Goal: Information Seeking & Learning: Check status

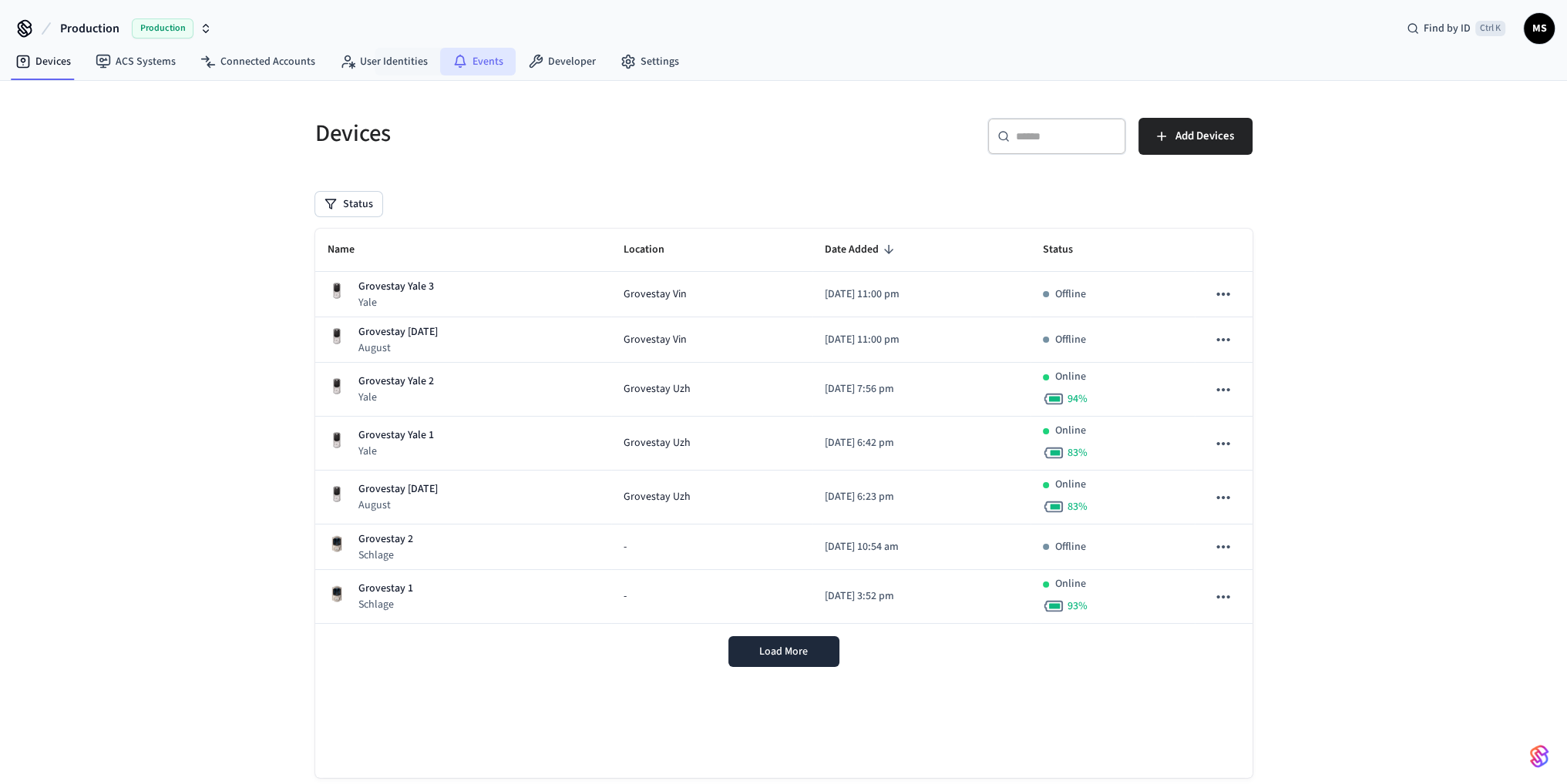
click at [456, 62] on icon at bounding box center [460, 62] width 16 height 16
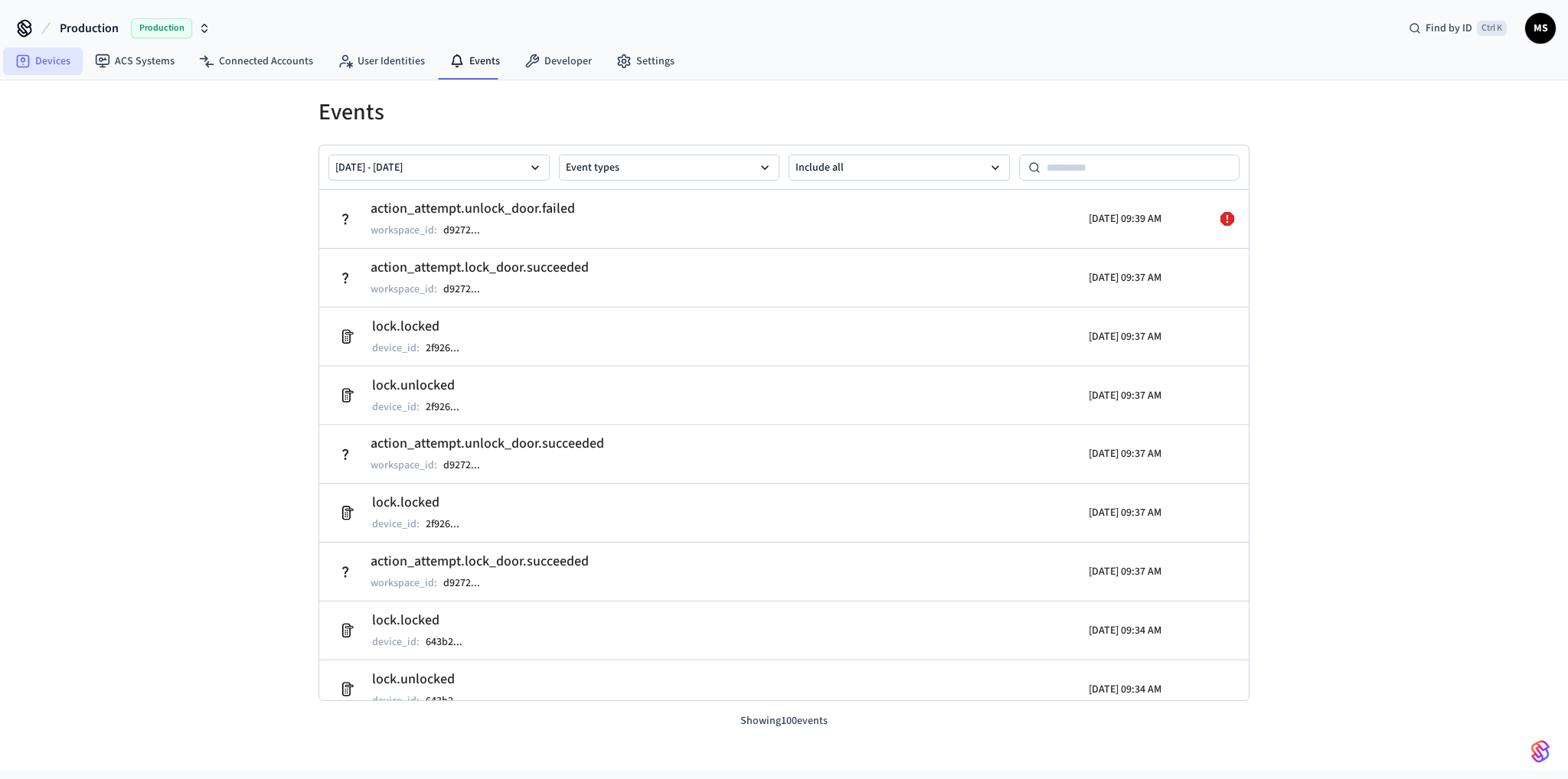
click at [59, 56] on link "Devices" at bounding box center [43, 62] width 80 height 28
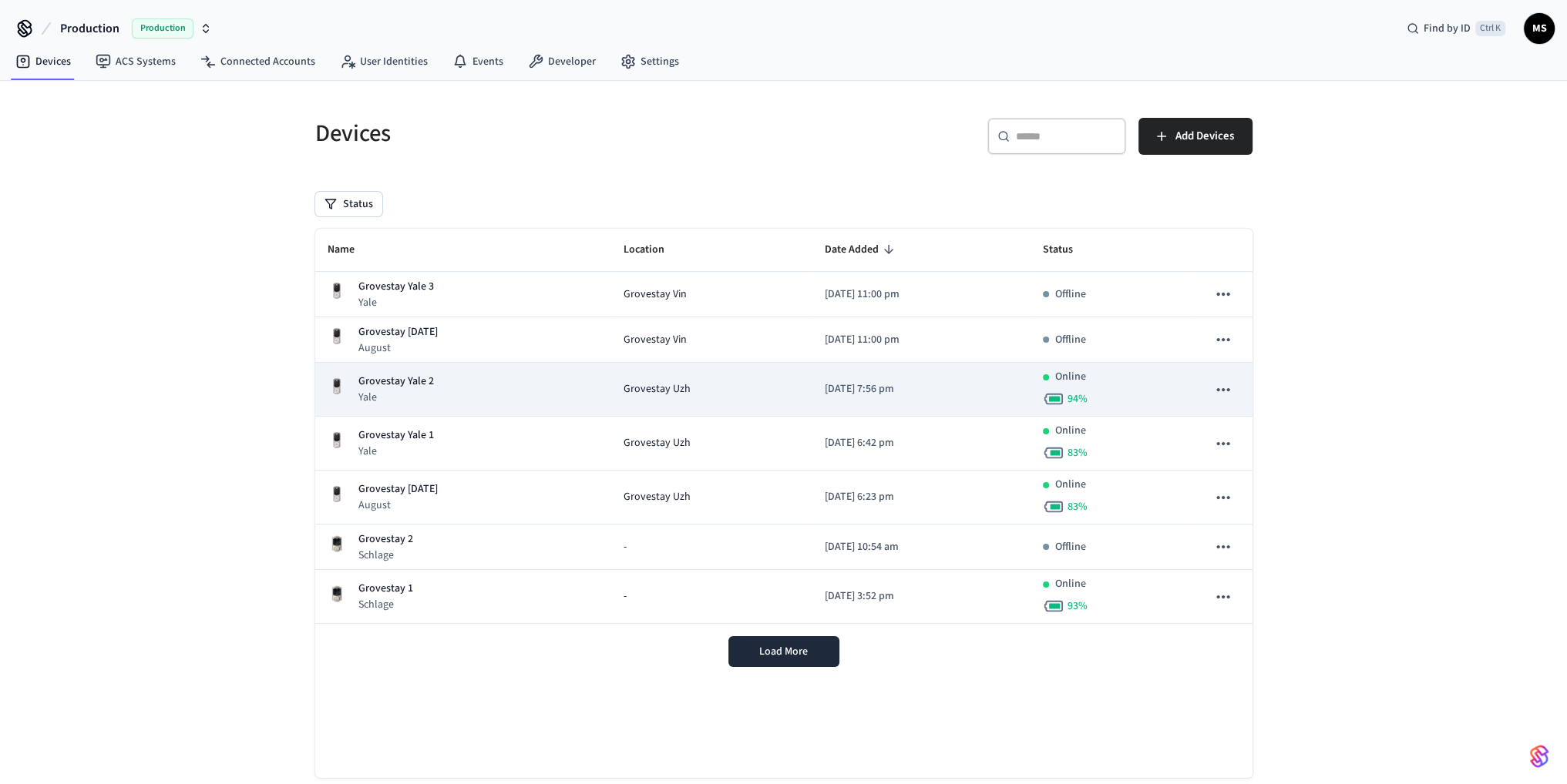
click at [496, 386] on div "Grovestay Yale 2 Yale" at bounding box center [463, 389] width 272 height 31
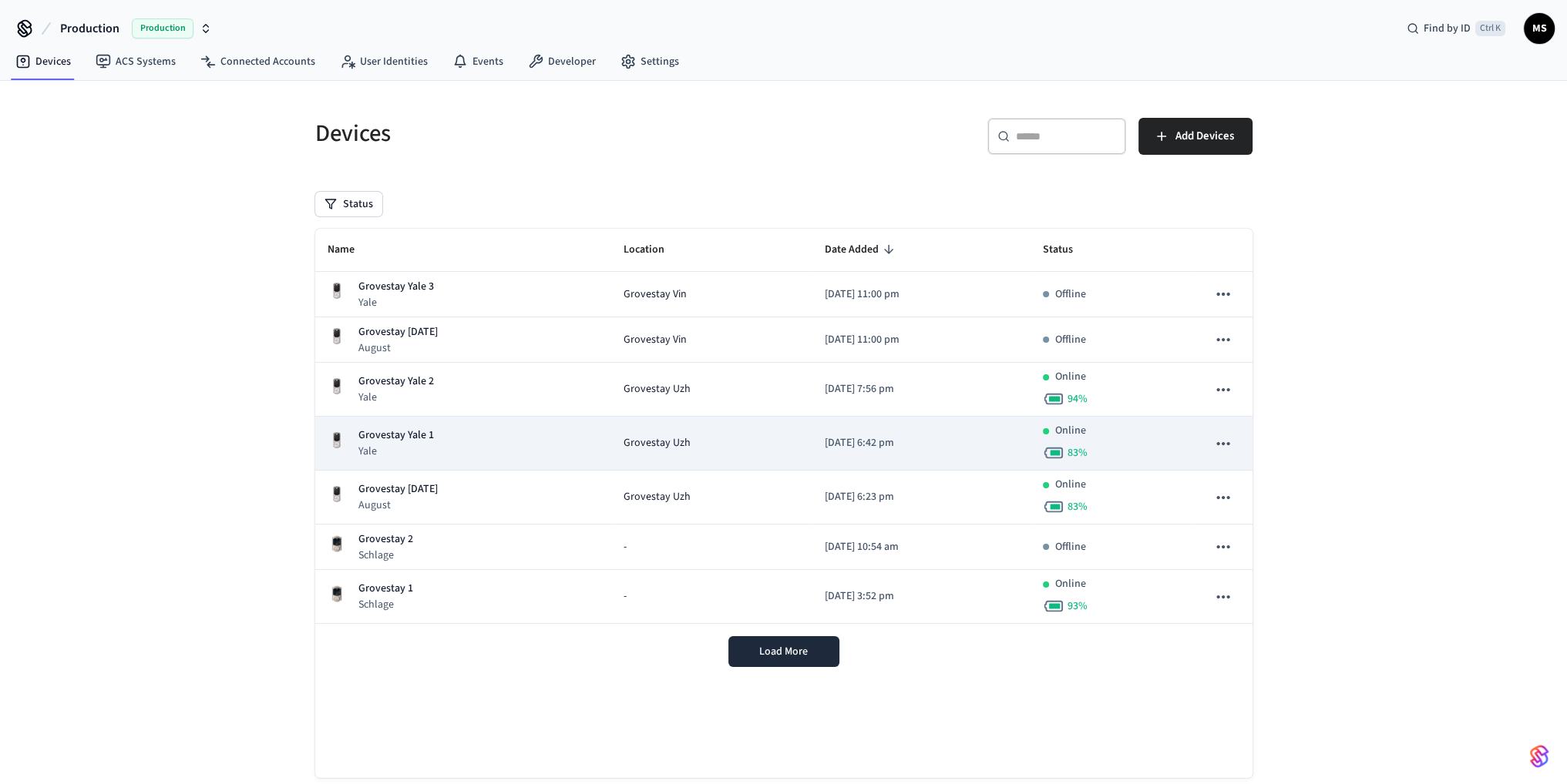
click at [473, 448] on div "Grovestay Yale 1 Yale" at bounding box center [463, 444] width 272 height 31
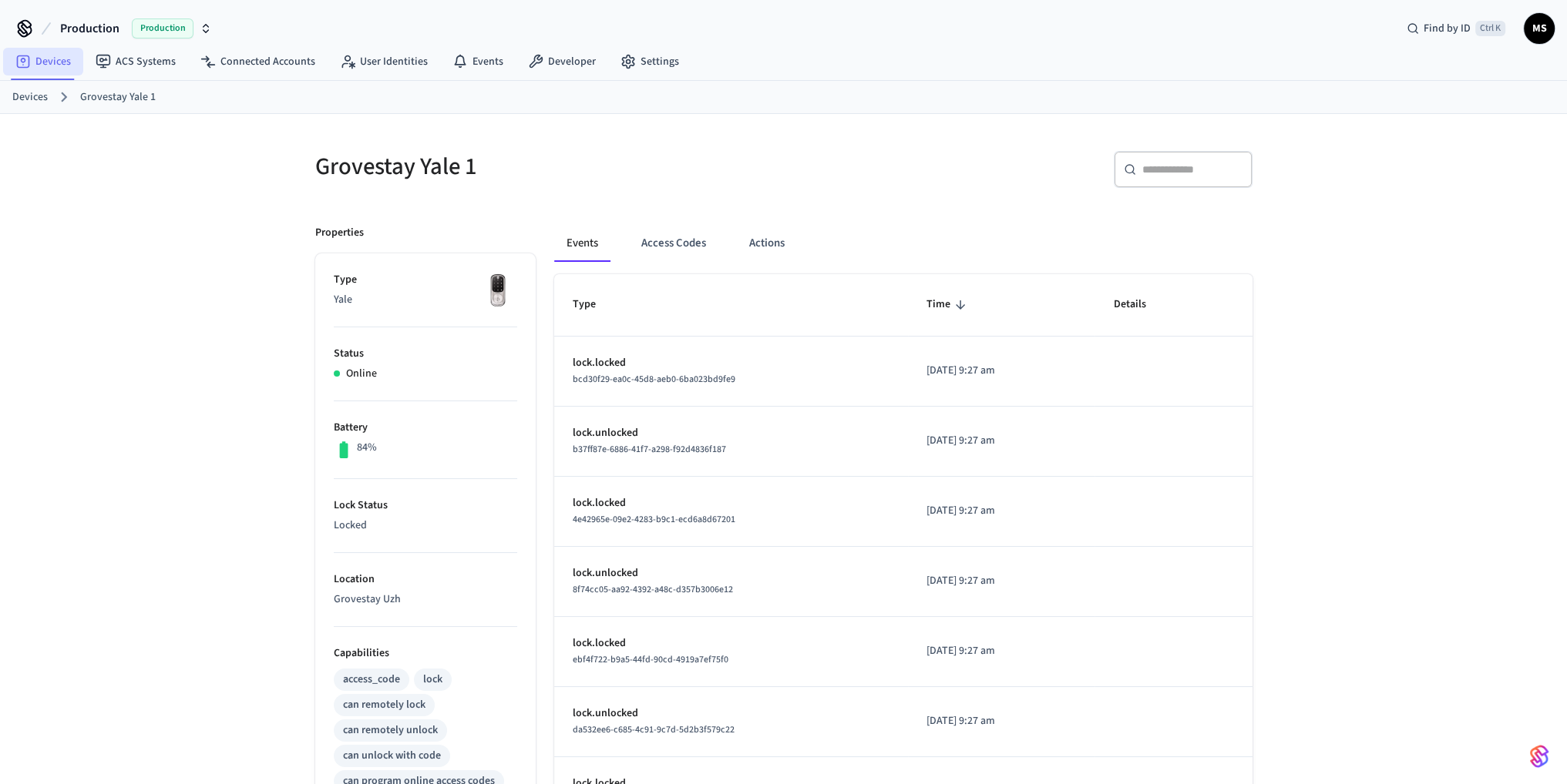
click at [68, 51] on link "Devices" at bounding box center [44, 62] width 80 height 28
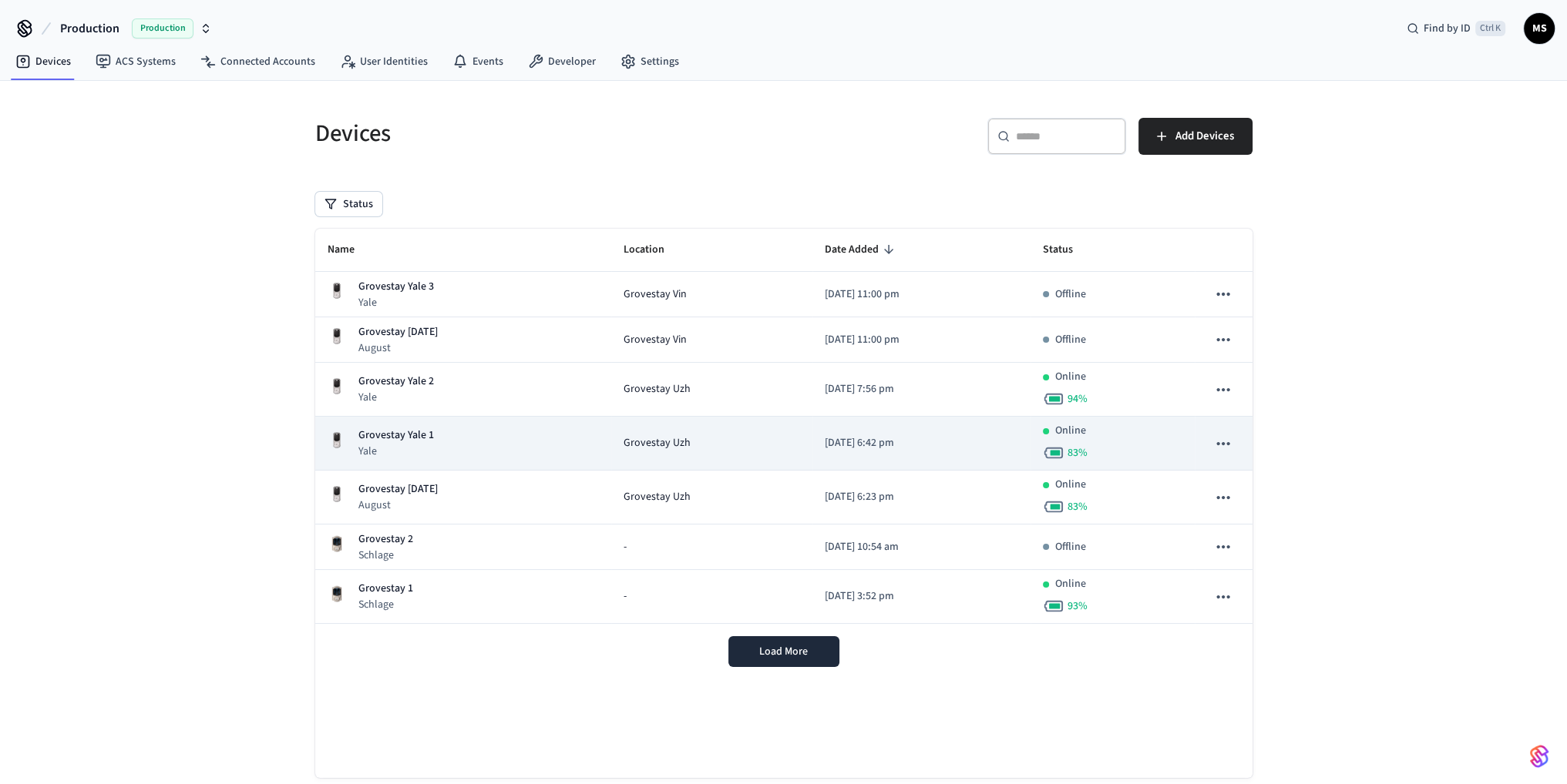
click at [501, 437] on div "Grovestay Yale 1 Yale" at bounding box center [463, 444] width 272 height 31
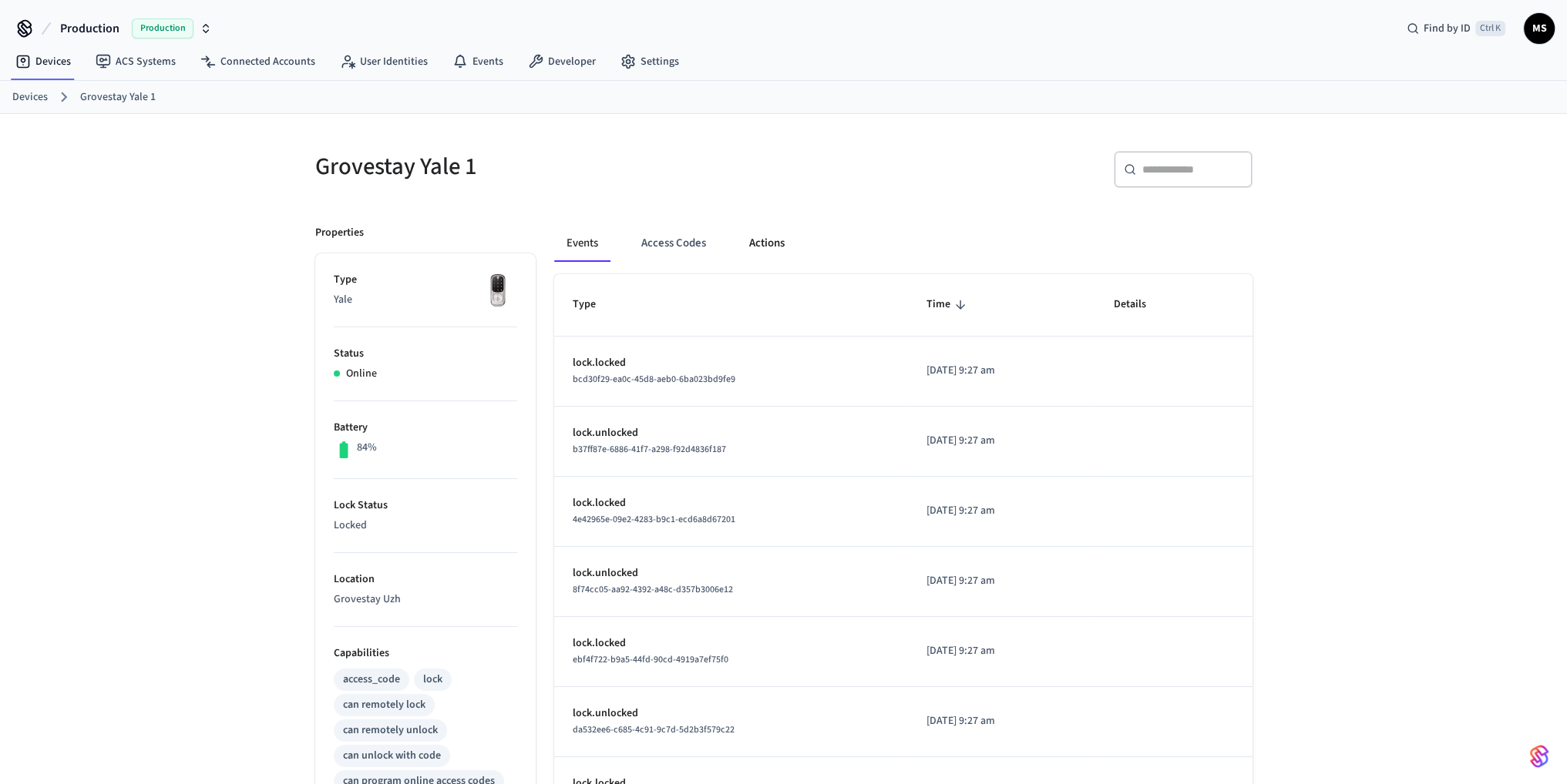
click at [779, 244] on button "Actions" at bounding box center [767, 244] width 60 height 37
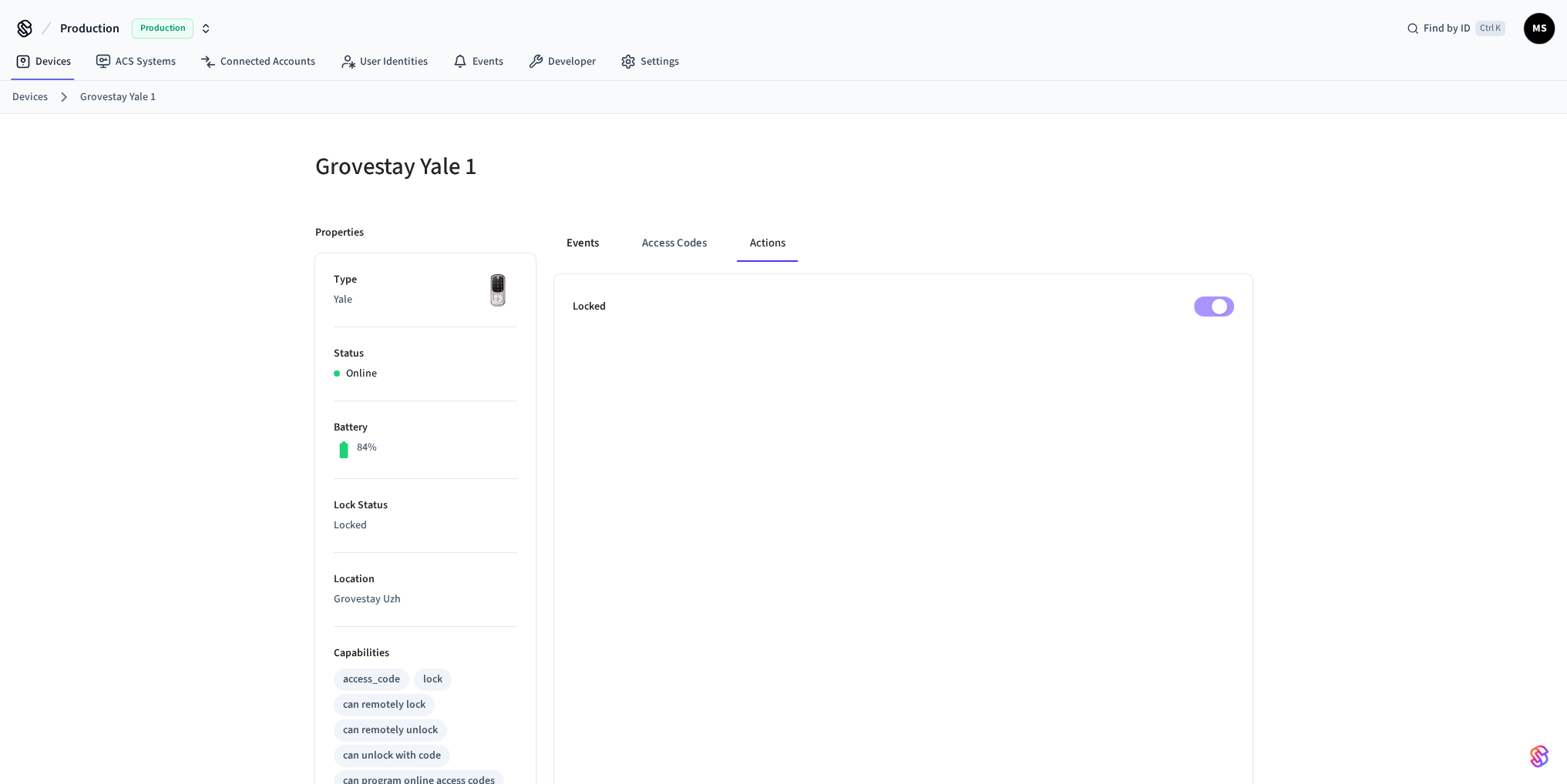
click at [593, 245] on button "Events" at bounding box center [582, 244] width 57 height 37
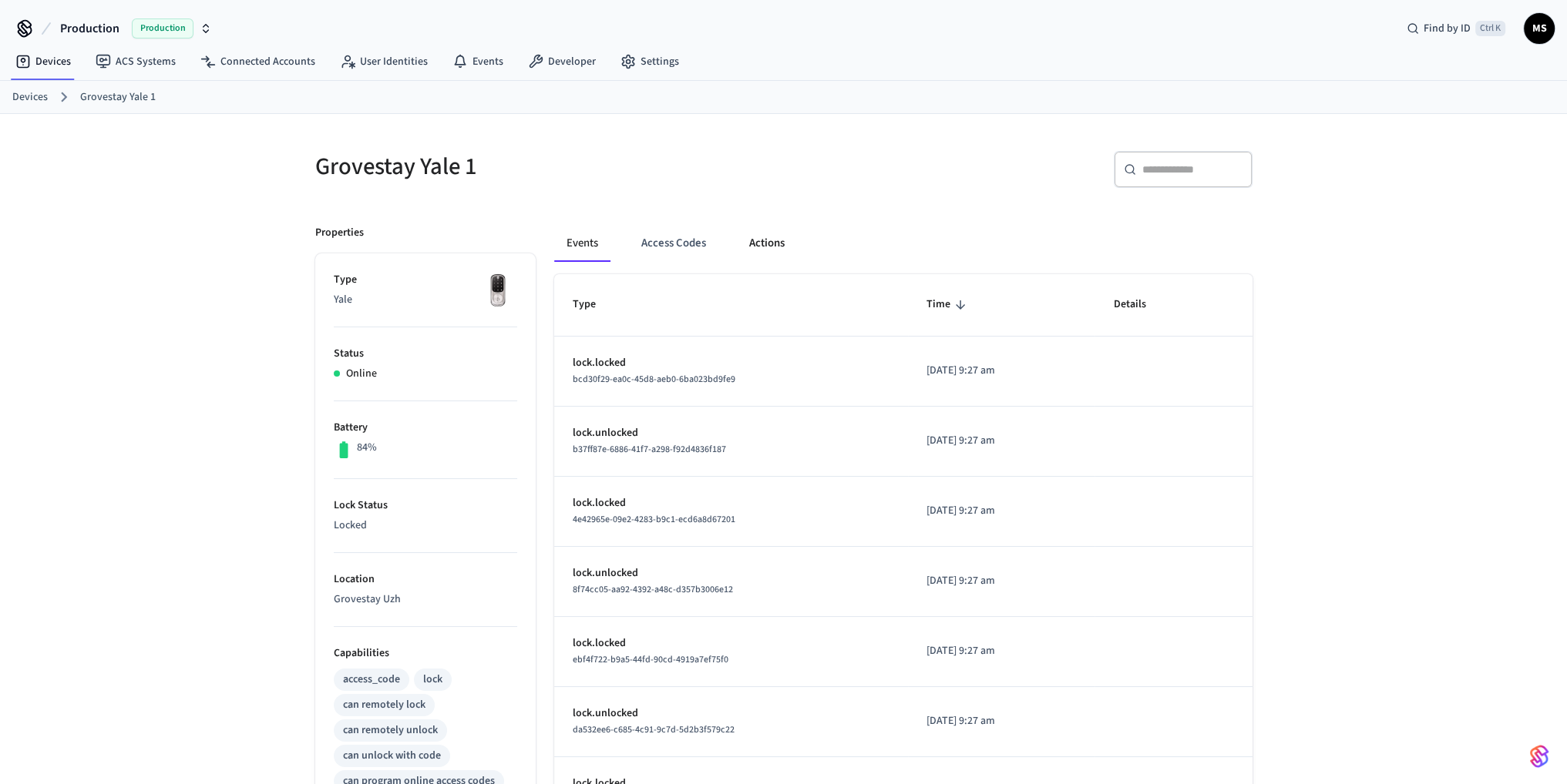
click at [757, 244] on button "Actions" at bounding box center [767, 244] width 60 height 37
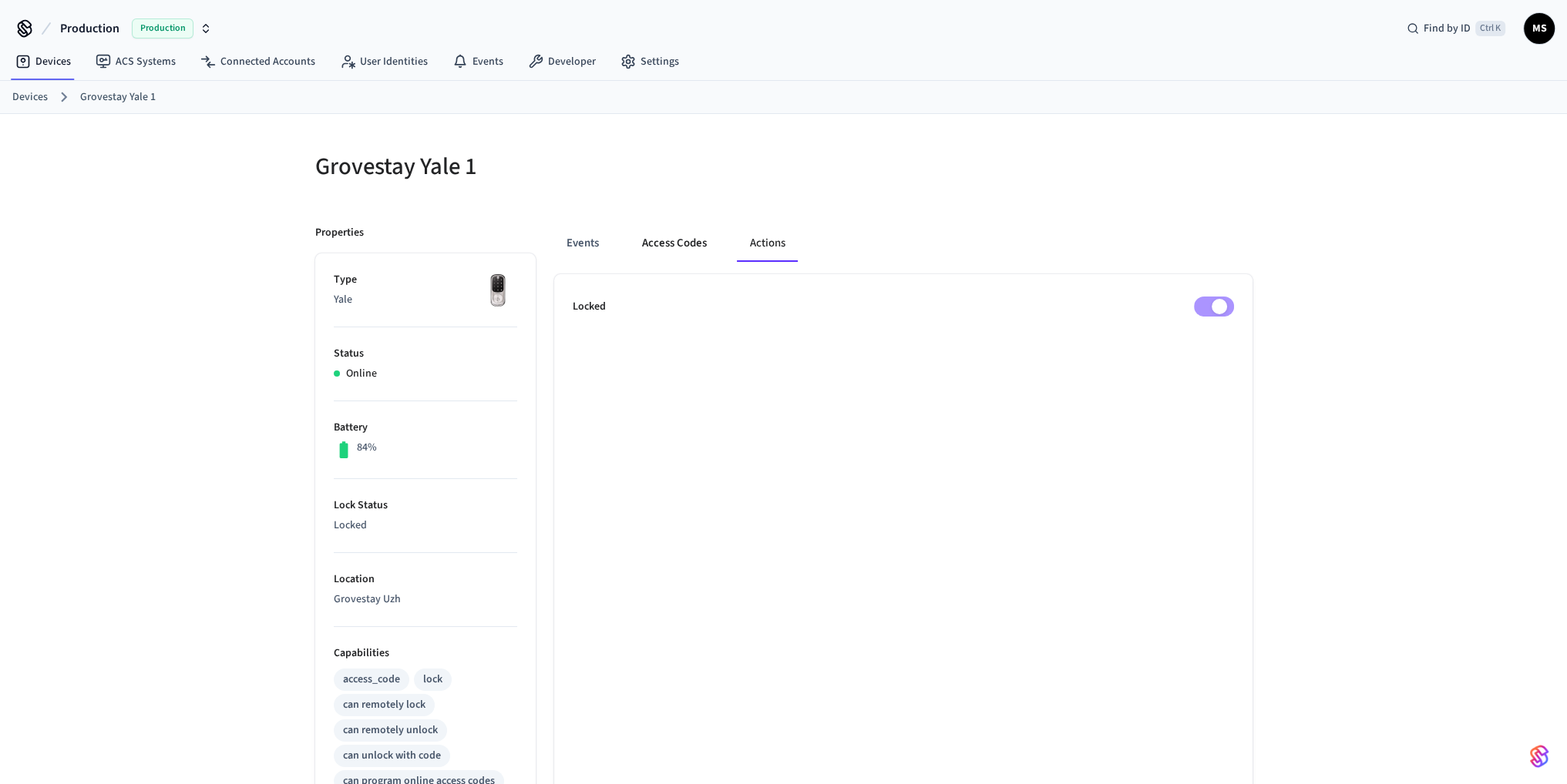
click at [658, 241] on button "Access Codes" at bounding box center [674, 244] width 89 height 37
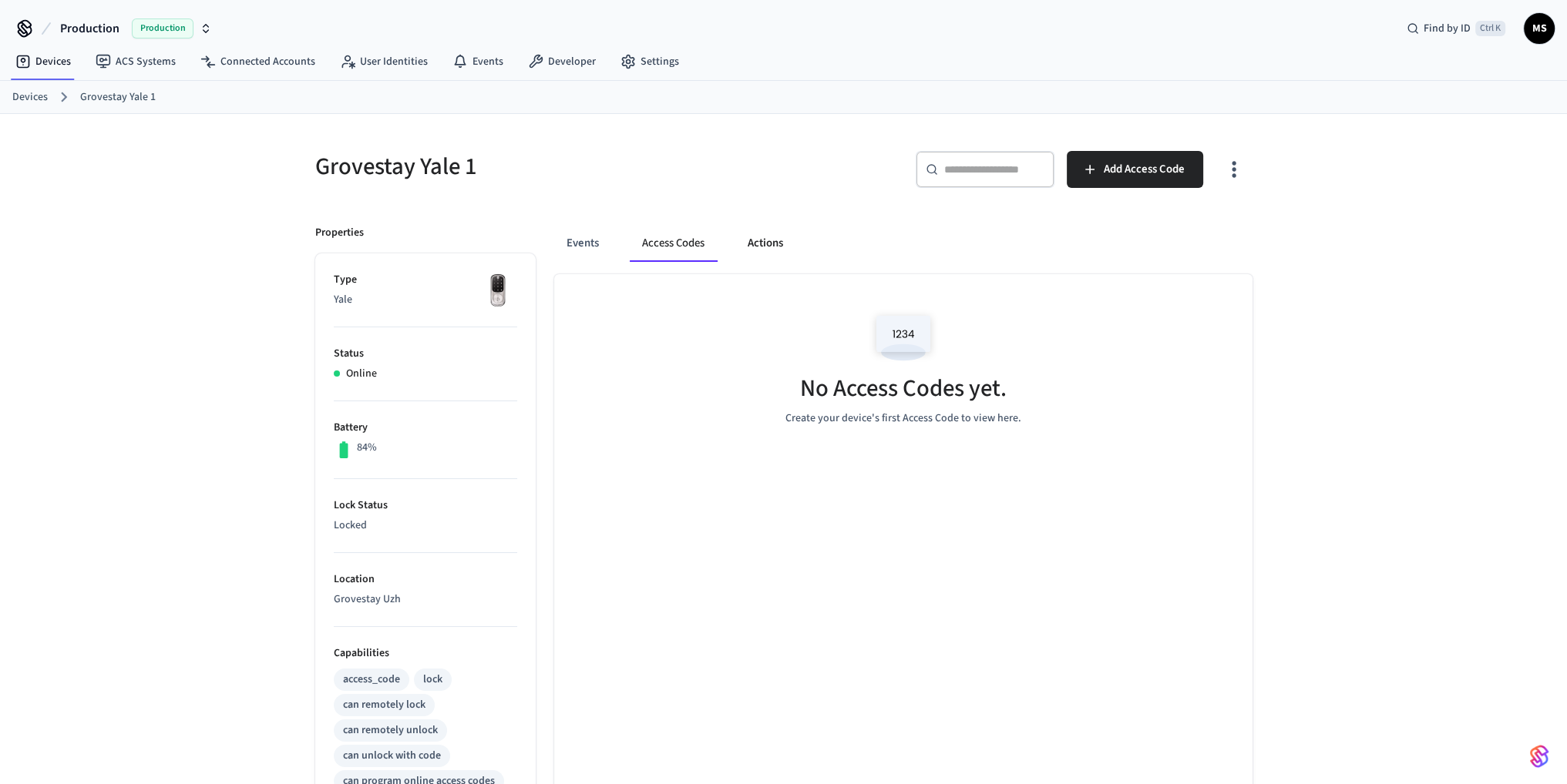
click at [751, 241] on button "Actions" at bounding box center [765, 244] width 60 height 37
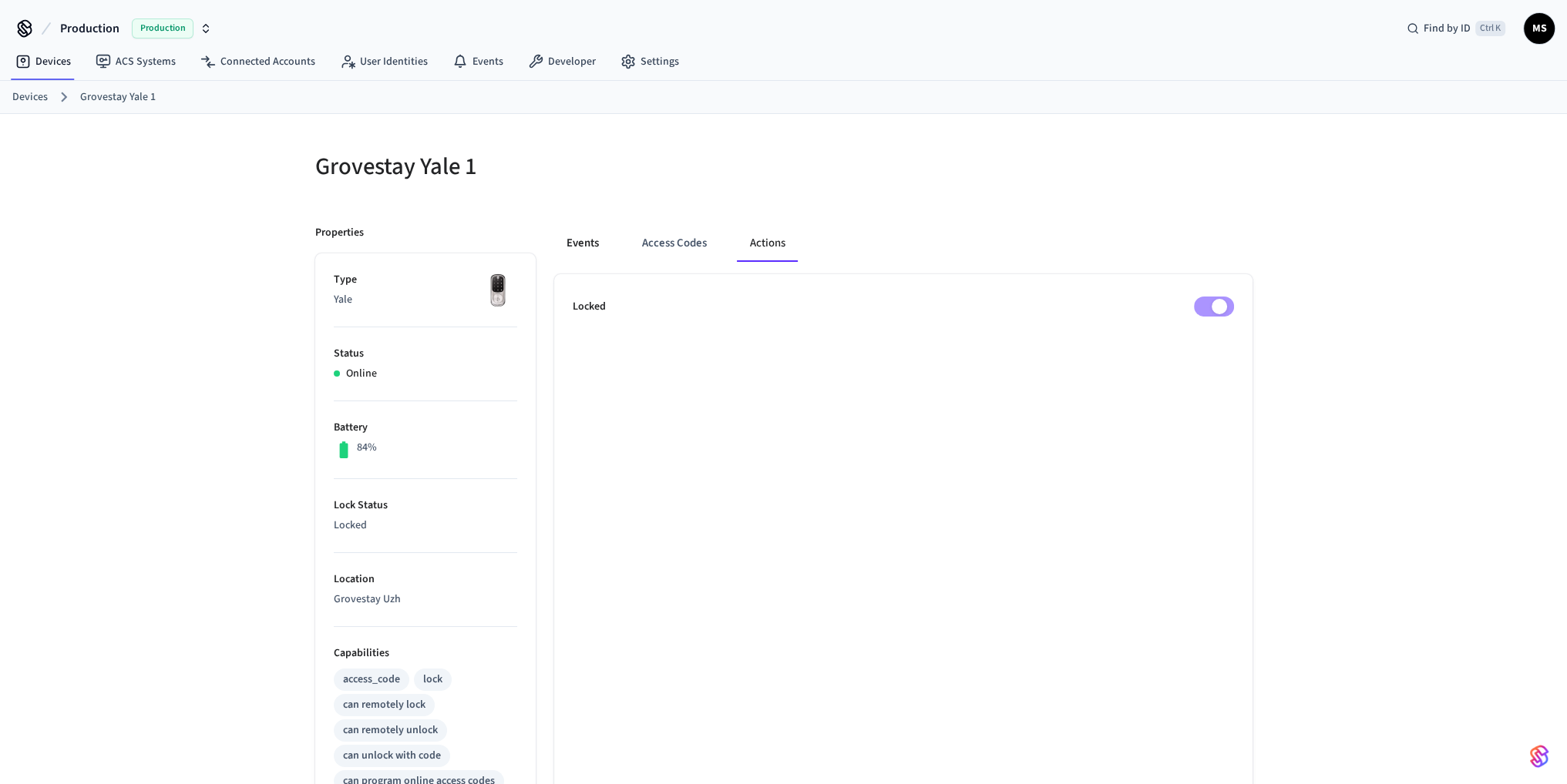
click at [601, 238] on button "Events" at bounding box center [582, 244] width 57 height 37
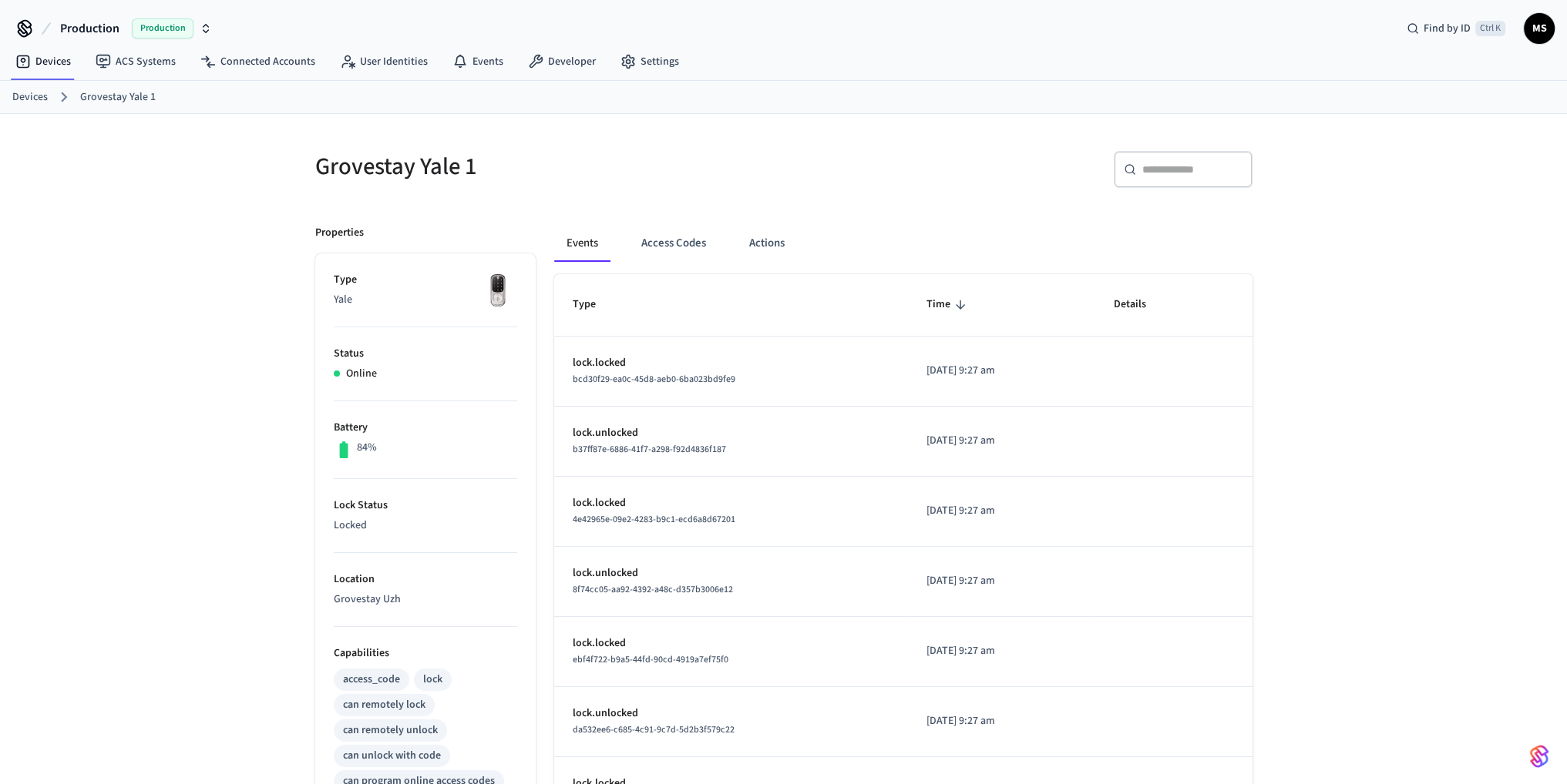
click at [1313, 346] on div "Grovestay Yale 1 ​ ​ Properties Type Yale Status Online Battery 84% Lock Status…" at bounding box center [784, 621] width 1567 height 1013
click at [1386, 508] on div "Grovestay Yale 1 ​ ​ Properties Type Yale Status Online Battery 84% Lock Status…" at bounding box center [784, 621] width 1567 height 1013
click at [761, 238] on button "Actions" at bounding box center [767, 244] width 60 height 37
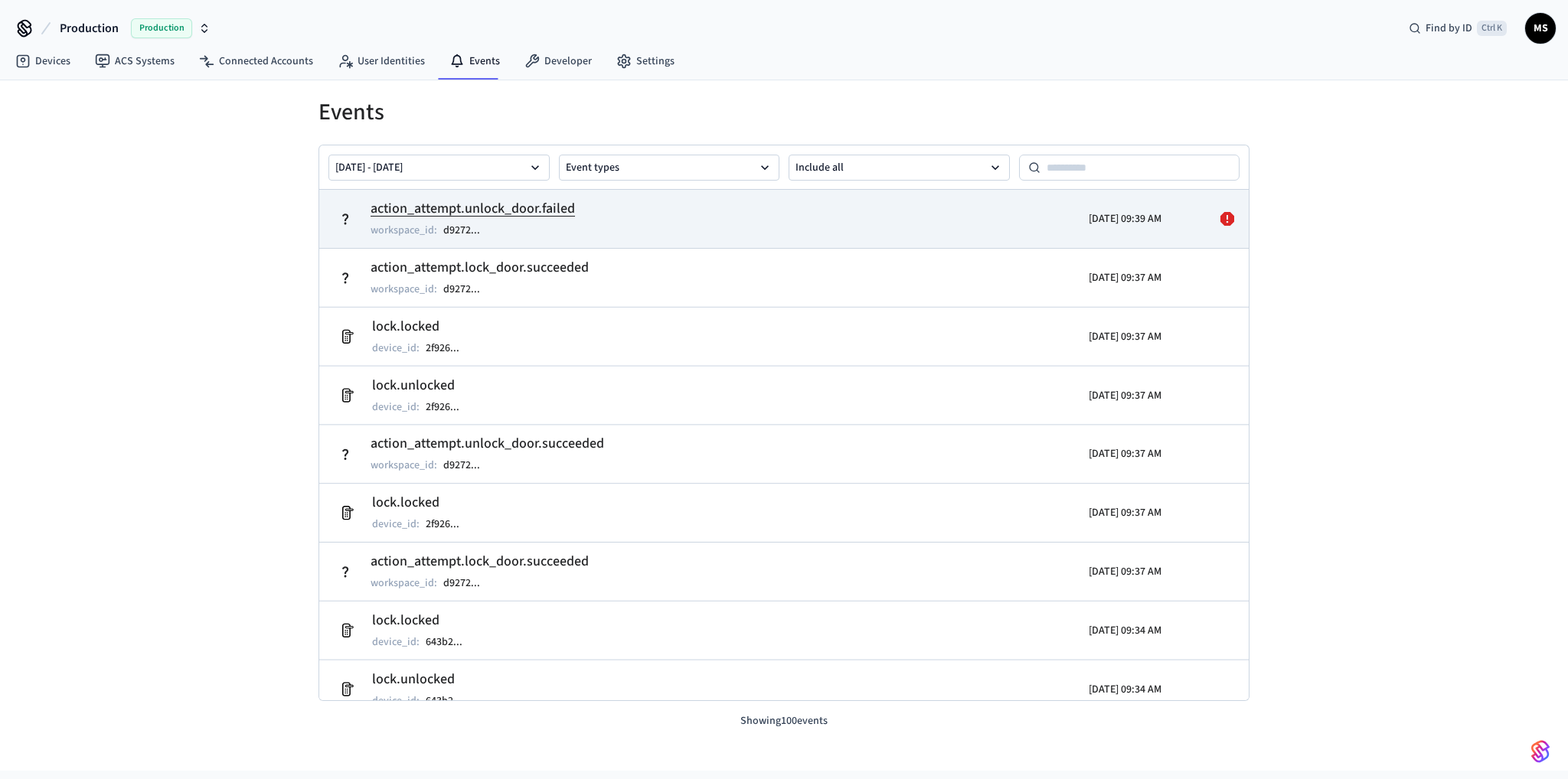
click at [461, 213] on h2 "action_attempt.unlock_door.failed" at bounding box center [473, 209] width 205 height 22
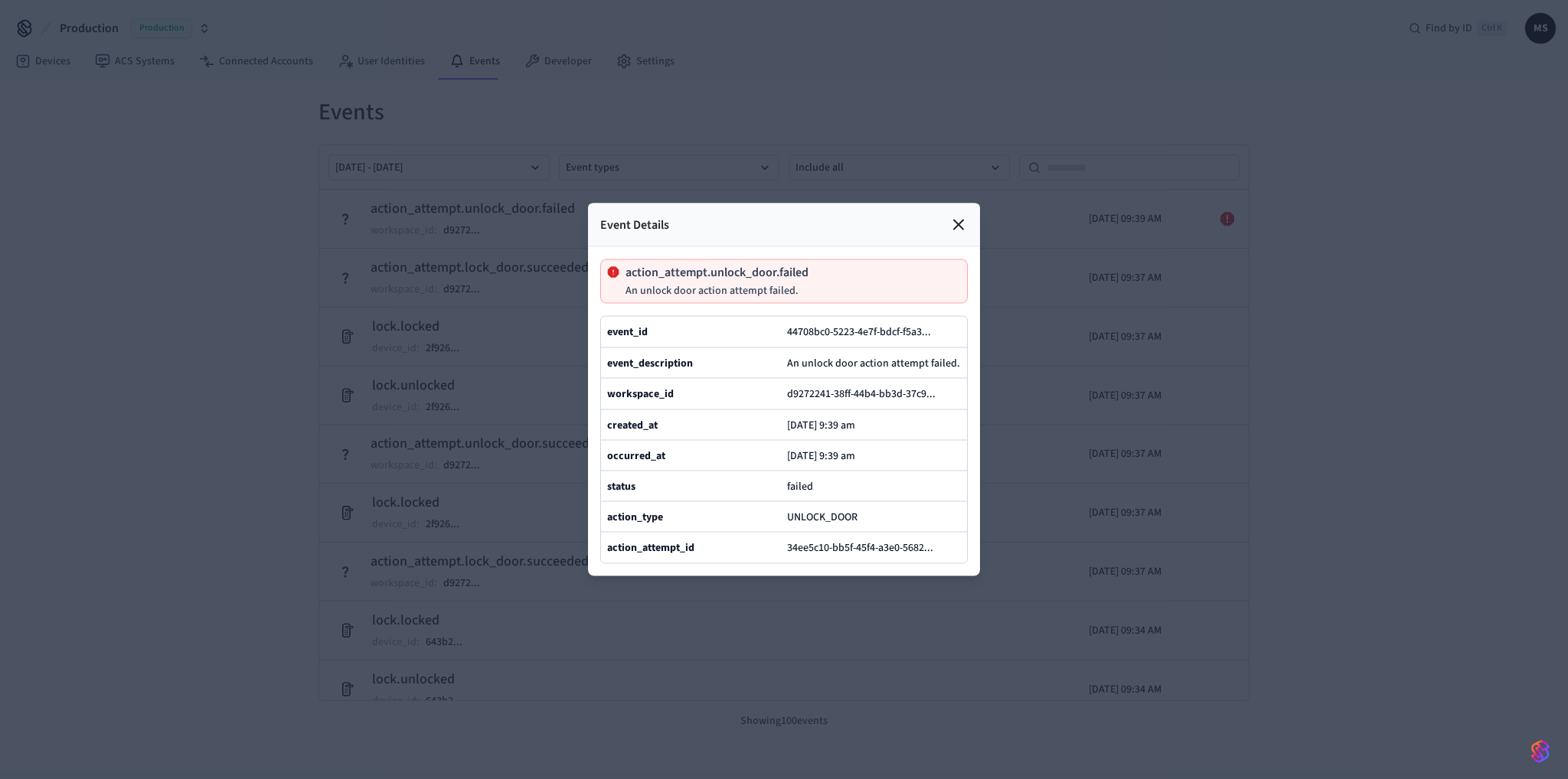
click at [1056, 375] on div at bounding box center [784, 390] width 1568 height 779
click at [967, 216] on icon at bounding box center [958, 225] width 18 height 18
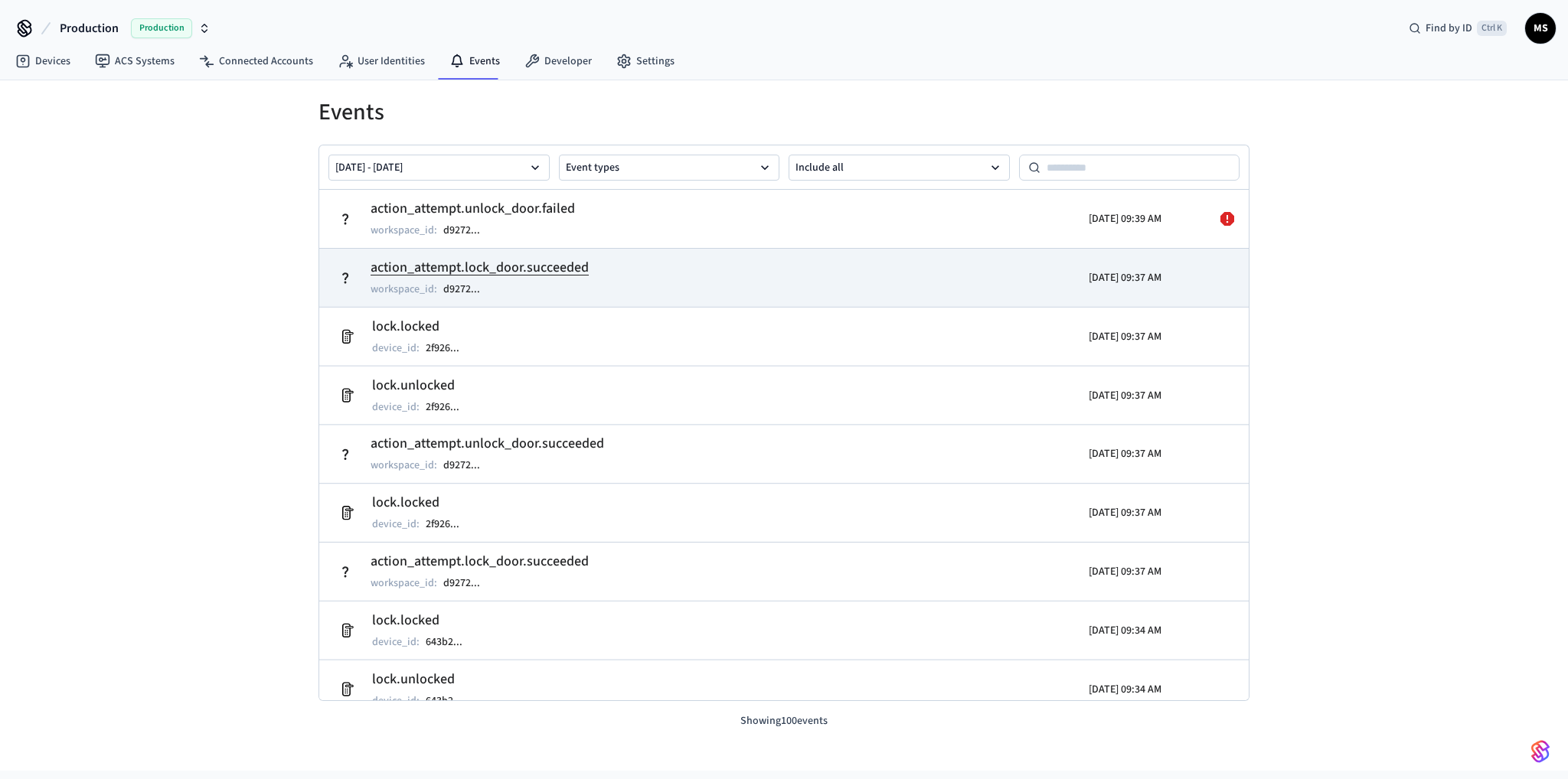
click at [875, 264] on td "action_attempt.lock_door.succeeded workspace_id : d9272 ..." at bounding box center [633, 278] width 603 height 43
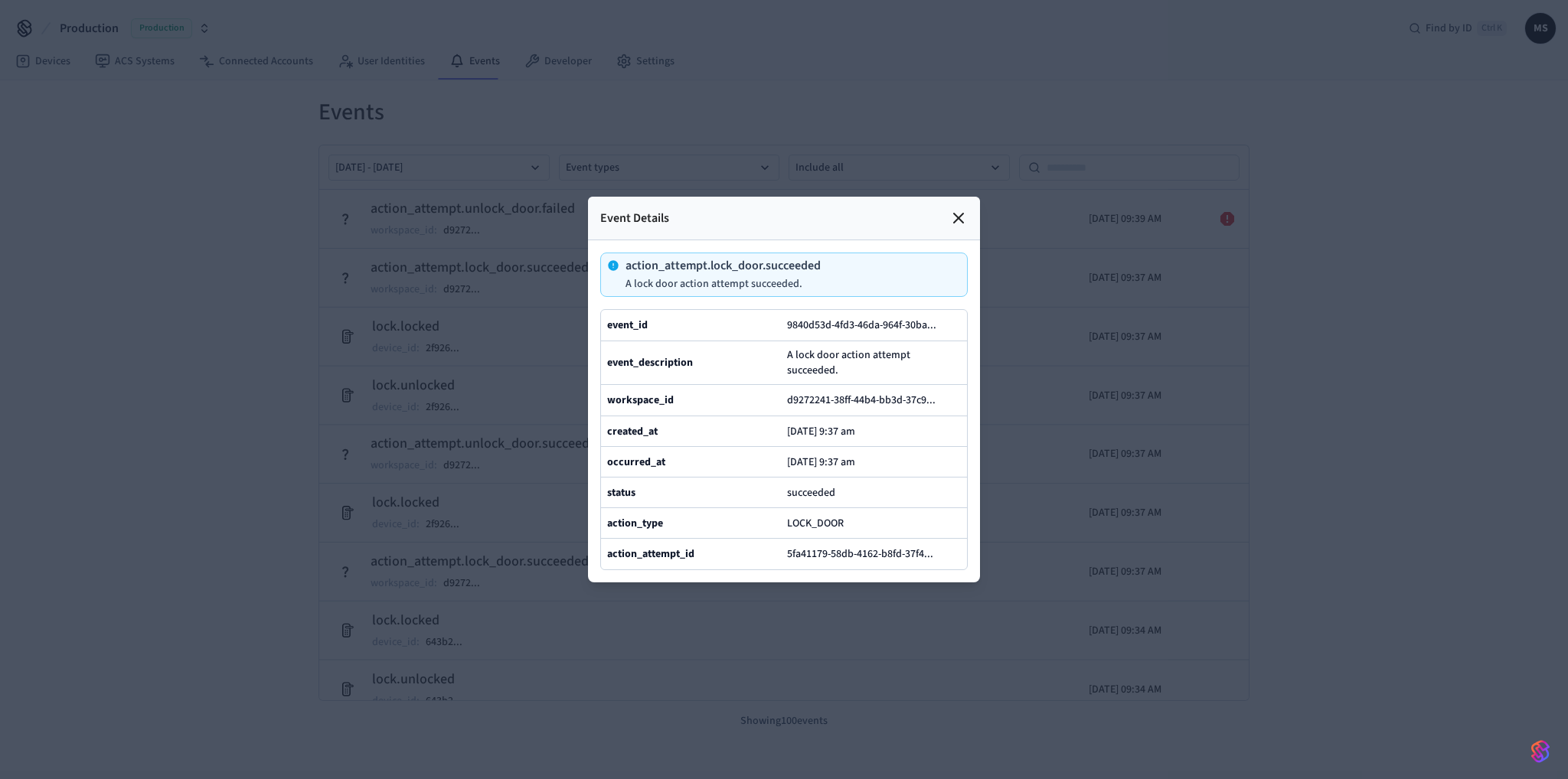
click at [1041, 435] on div at bounding box center [784, 390] width 1568 height 779
click at [1060, 435] on div at bounding box center [784, 390] width 1568 height 779
click at [959, 209] on icon at bounding box center [958, 218] width 18 height 18
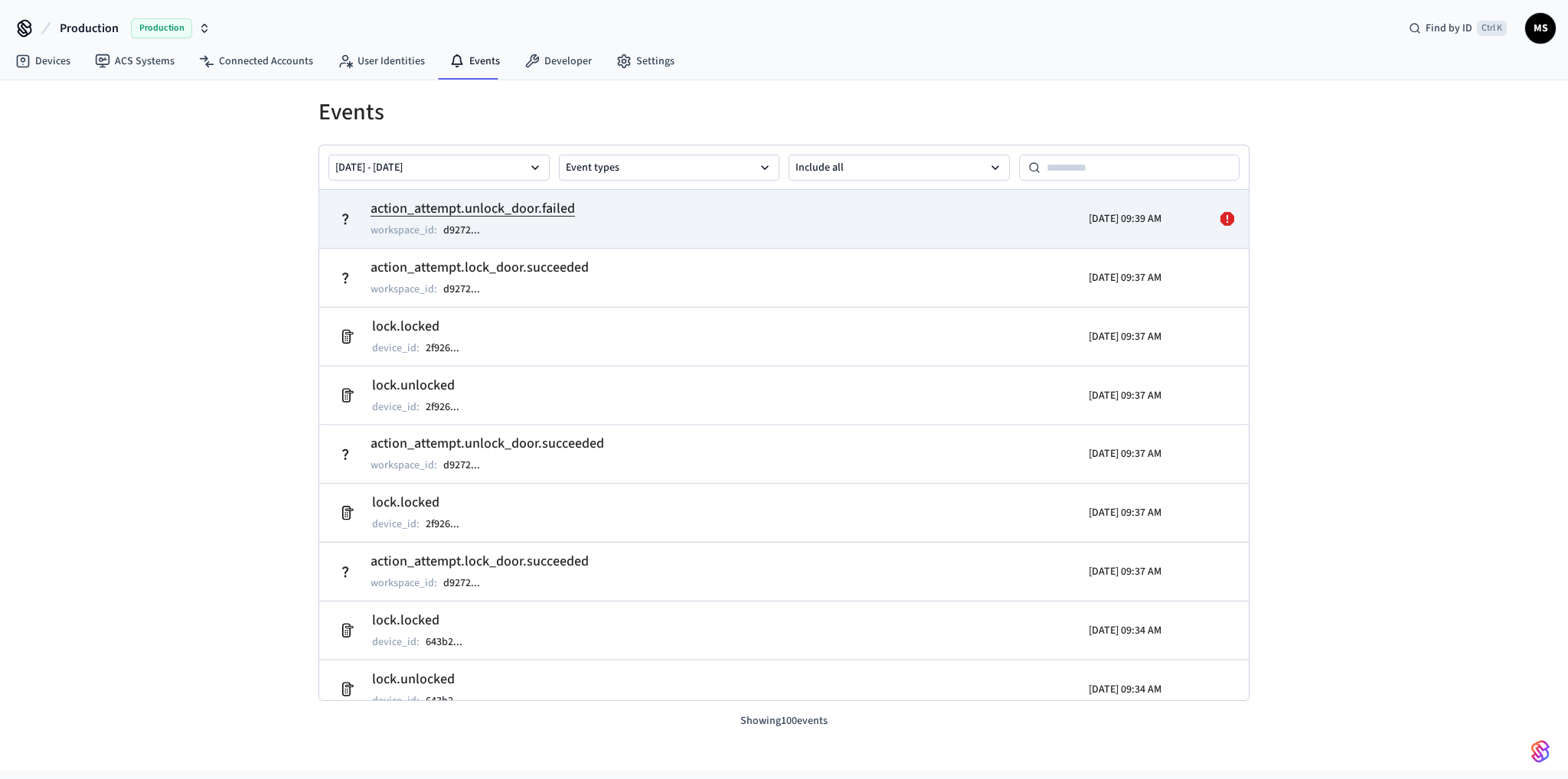
click at [505, 233] on div "workspace_id : d9272 ..." at bounding box center [473, 230] width 205 height 18
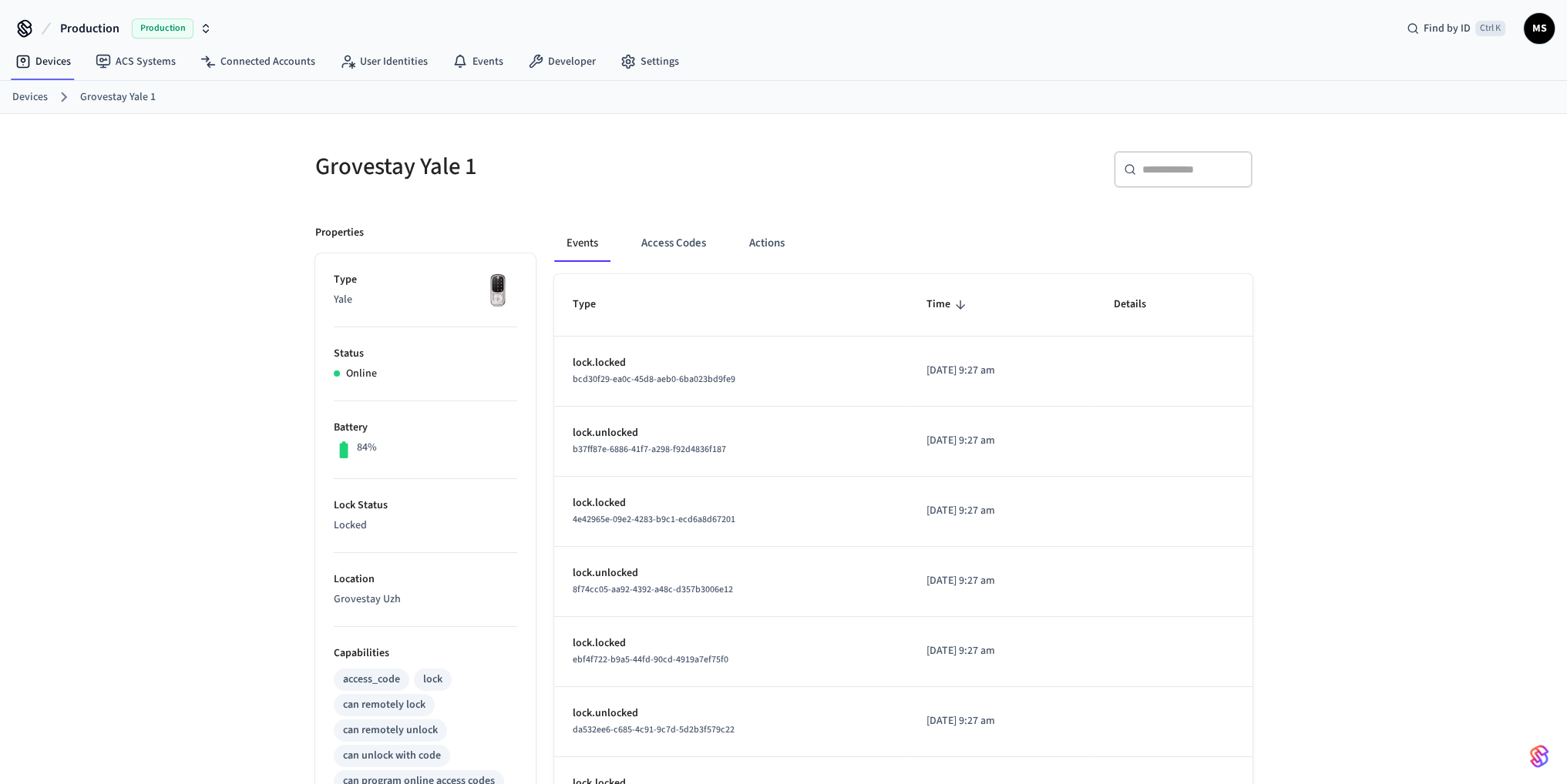
click at [735, 244] on div "Events Access Codes Actions" at bounding box center [903, 244] width 699 height 37
click at [758, 244] on button "Actions" at bounding box center [767, 244] width 60 height 37
click at [770, 249] on button "Actions" at bounding box center [767, 244] width 60 height 37
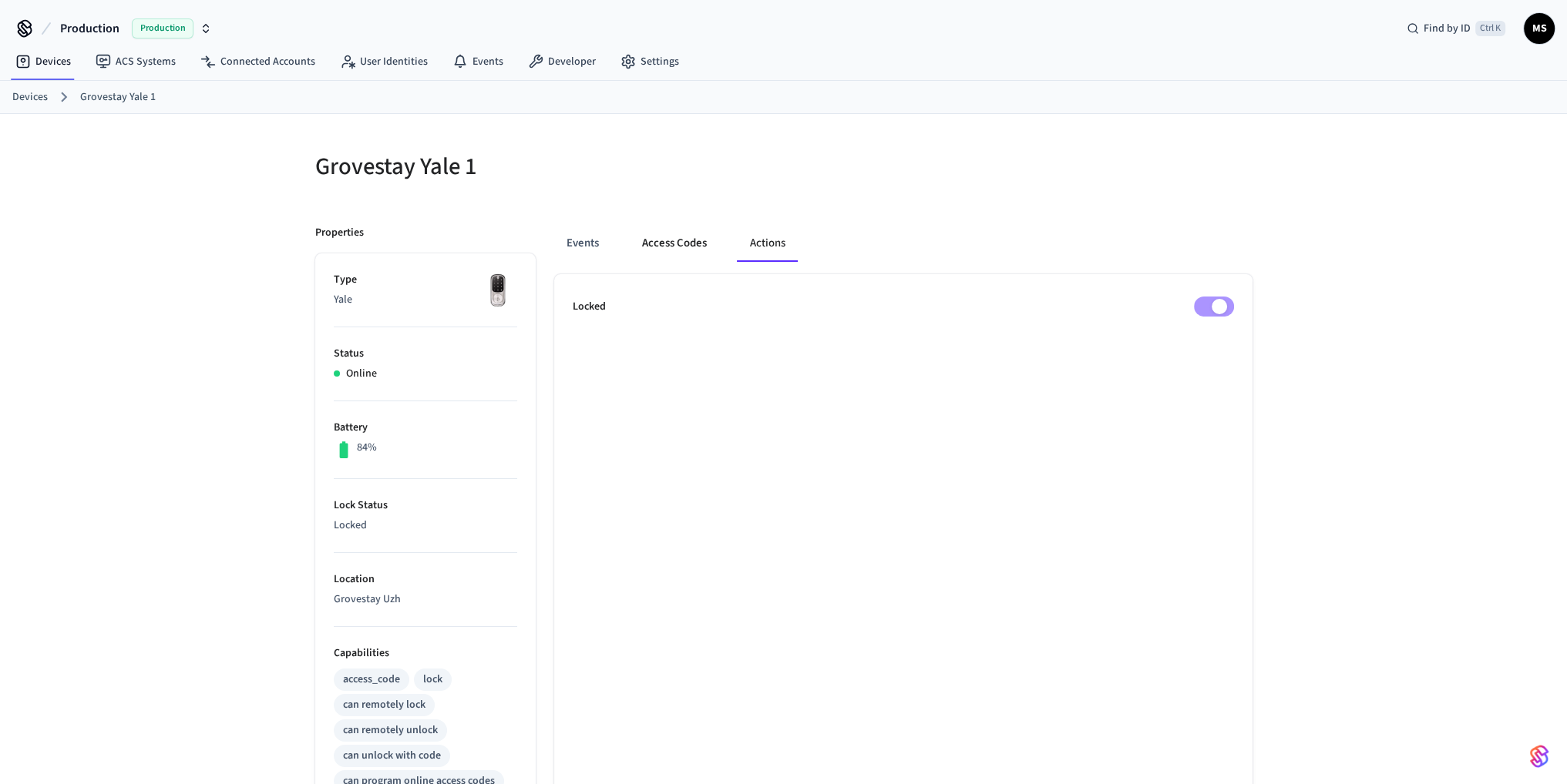
click at [683, 241] on button "Access Codes" at bounding box center [674, 244] width 89 height 37
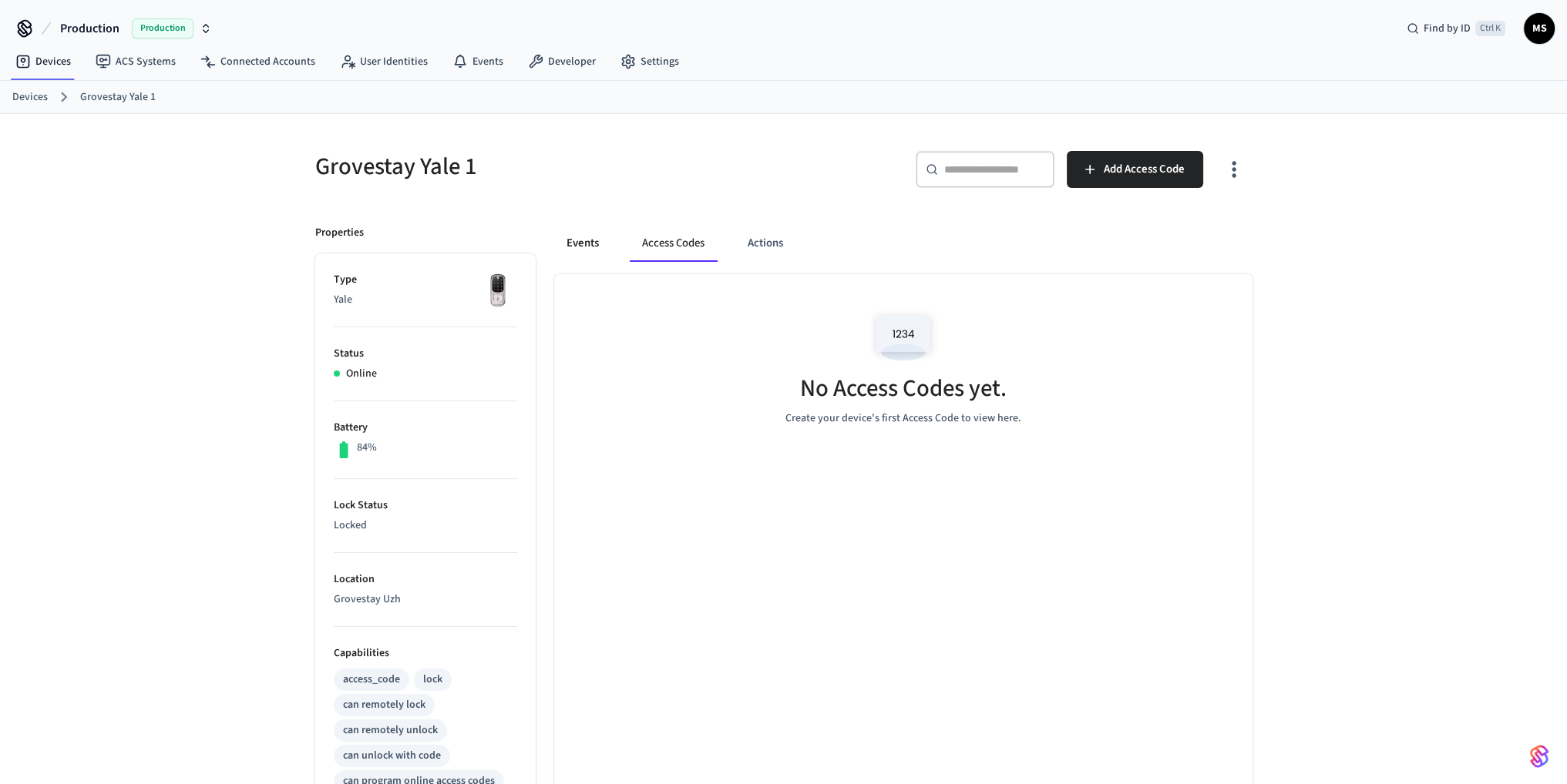
click at [587, 238] on button "Events" at bounding box center [582, 244] width 57 height 37
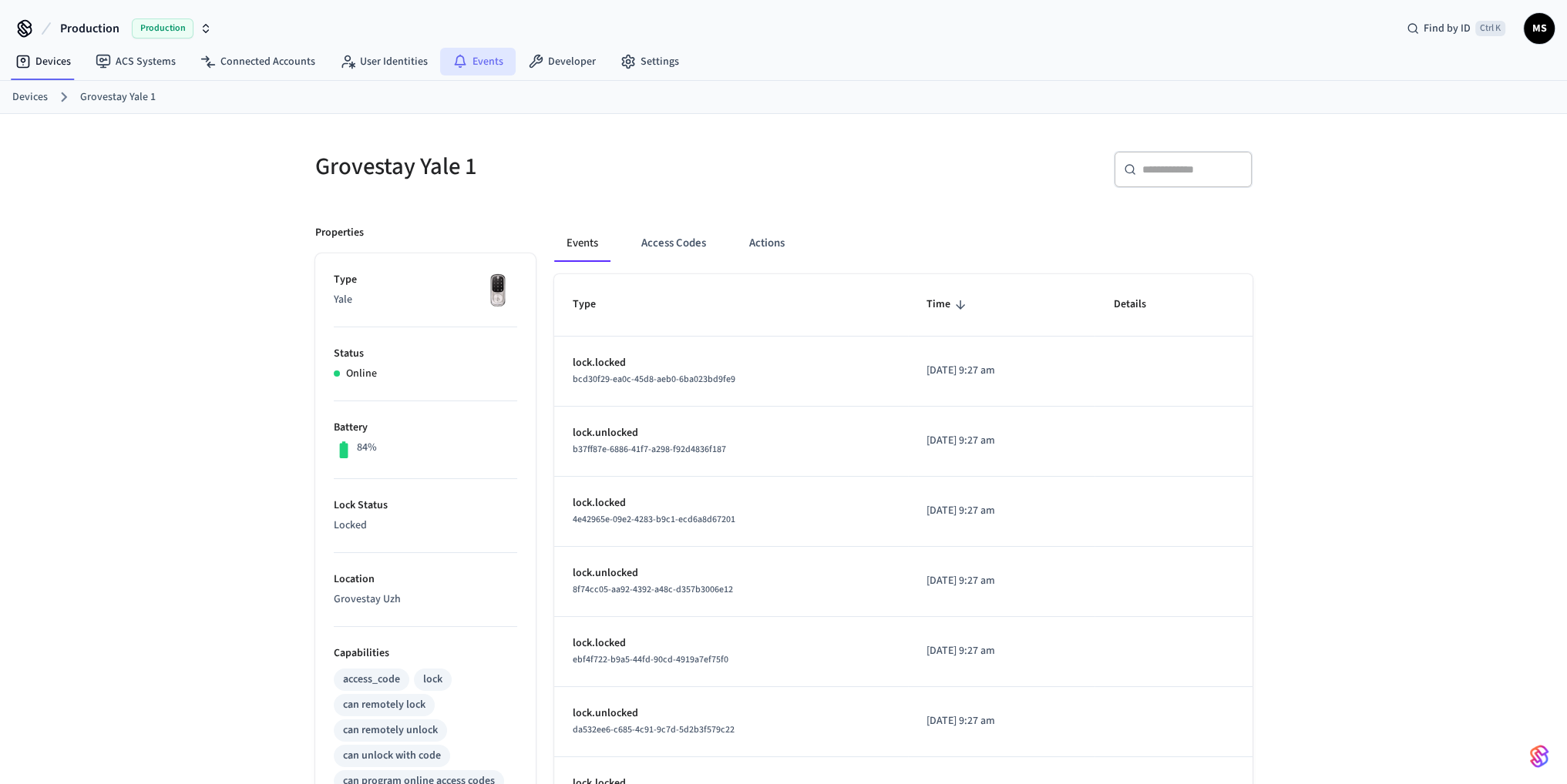
click at [459, 61] on icon at bounding box center [460, 62] width 16 height 16
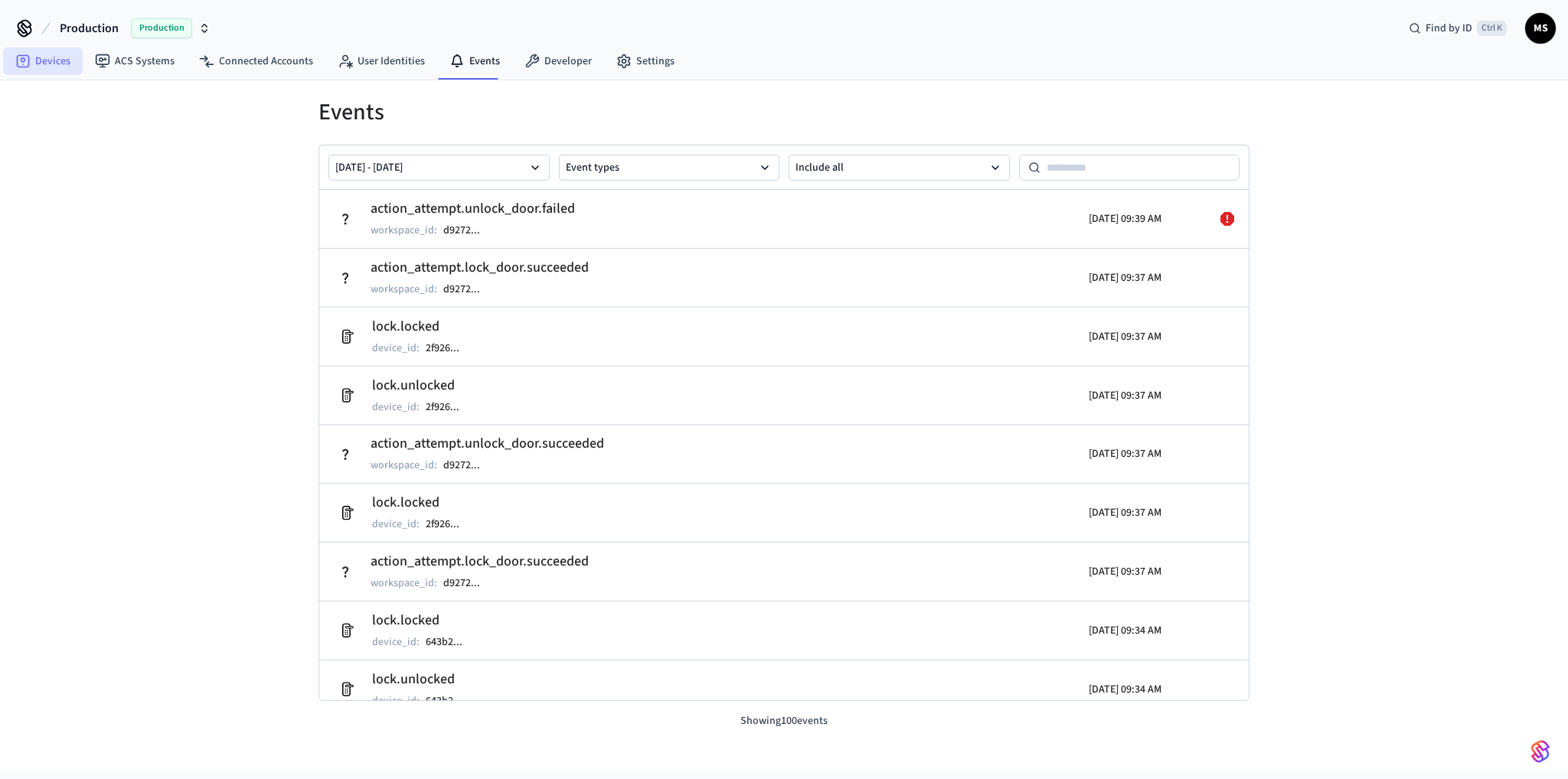
click at [64, 66] on link "Devices" at bounding box center [43, 62] width 80 height 28
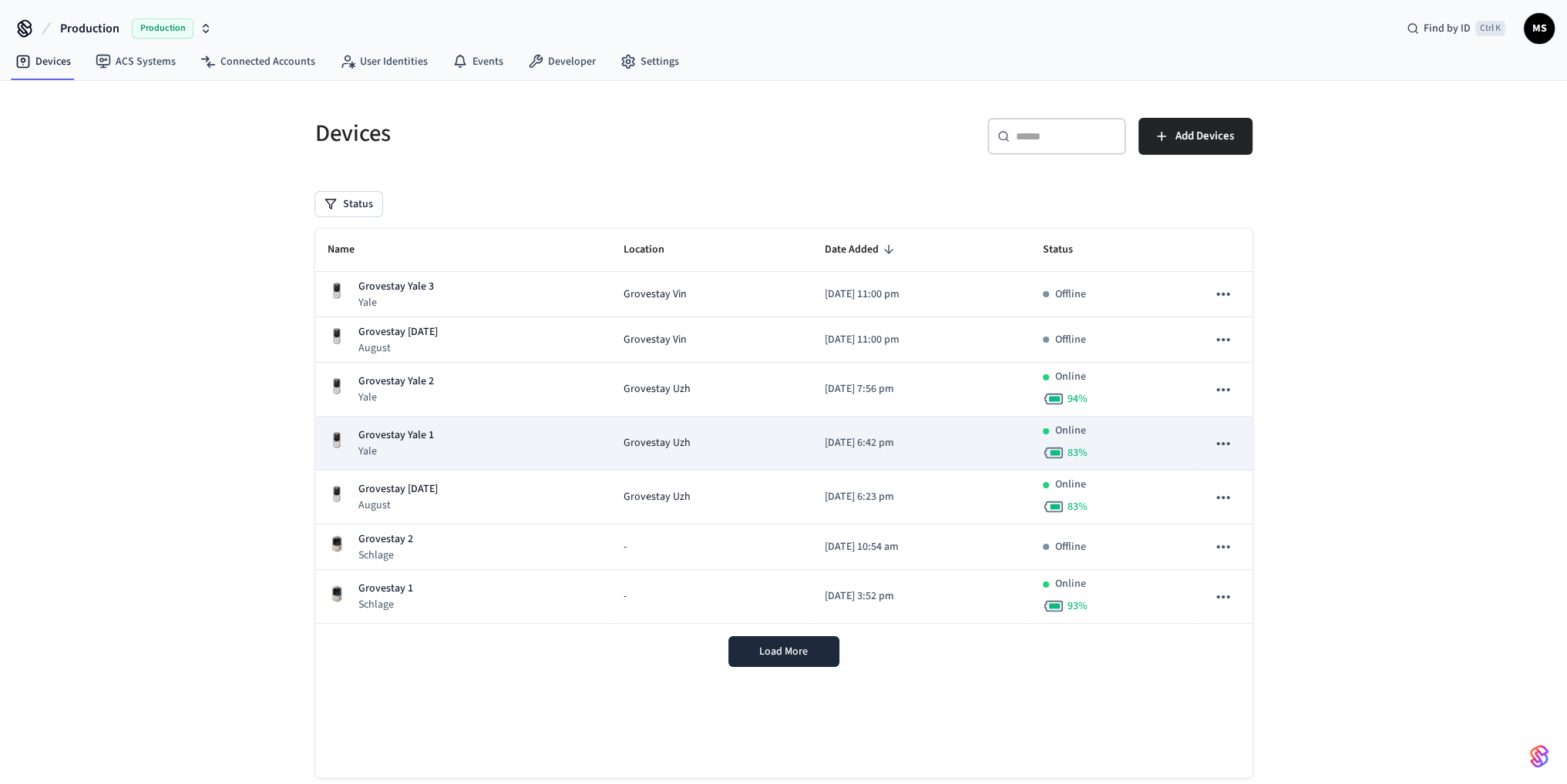
click at [490, 436] on div "Grovestay Yale 1 Yale" at bounding box center [463, 444] width 272 height 31
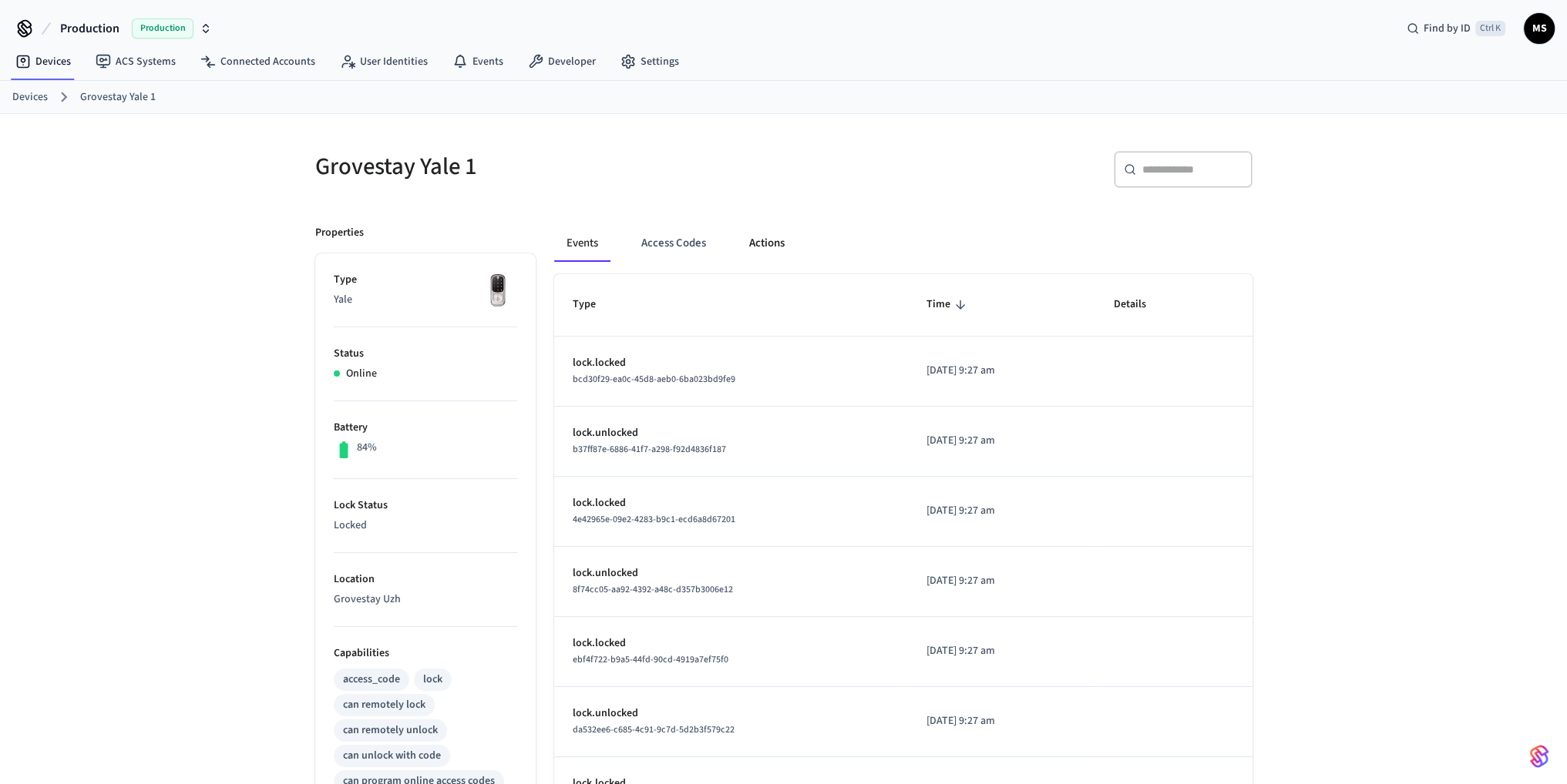
click at [770, 244] on button "Actions" at bounding box center [767, 244] width 60 height 37
click at [776, 244] on button "Actions" at bounding box center [767, 244] width 60 height 37
